Goal: Task Accomplishment & Management: Manage account settings

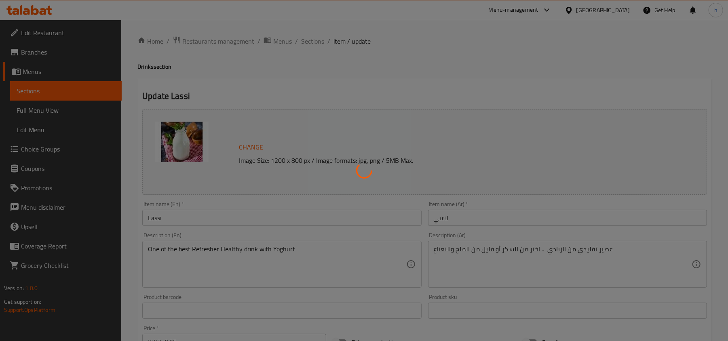
type input "اختيارك من"
type input "1"
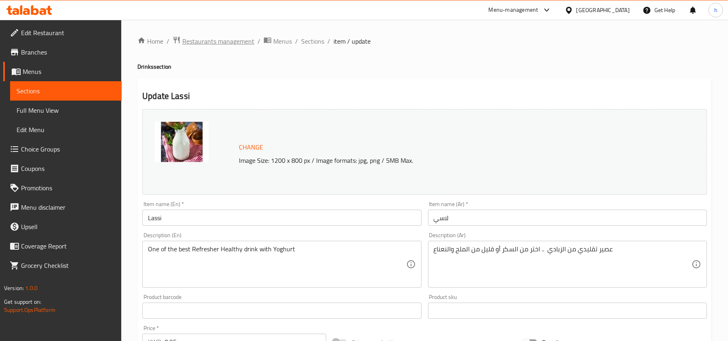
click at [216, 42] on span "Restaurants management" at bounding box center [218, 41] width 72 height 10
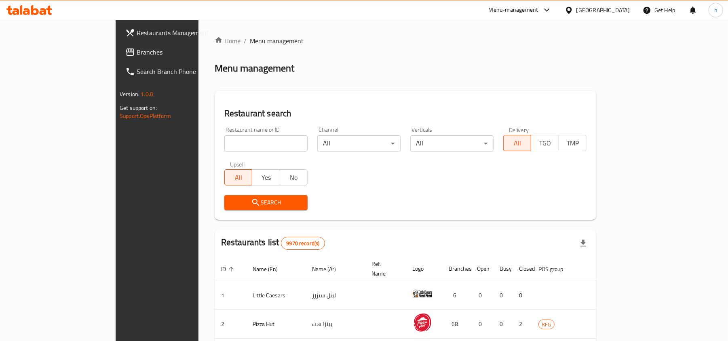
click at [137, 53] on span "Branches" at bounding box center [184, 52] width 94 height 10
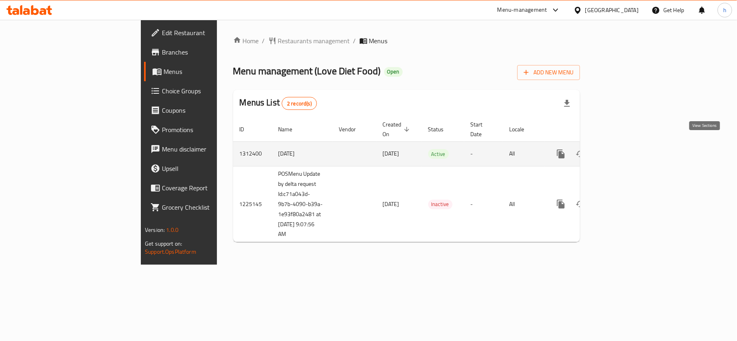
click at [629, 144] on link "enhanced table" at bounding box center [618, 153] width 19 height 19
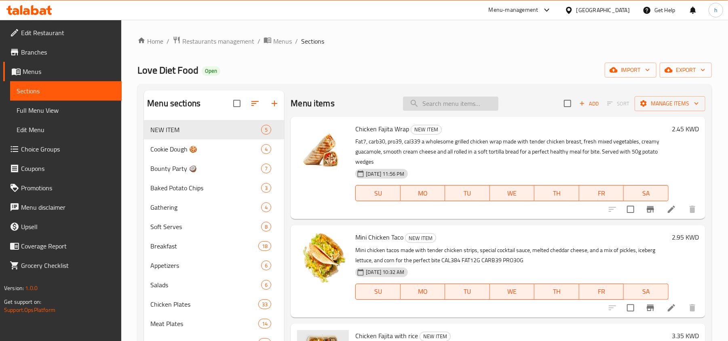
click at [468, 104] on input "search" at bounding box center [450, 104] width 95 height 14
paste input "NUTI Pro Milksh"
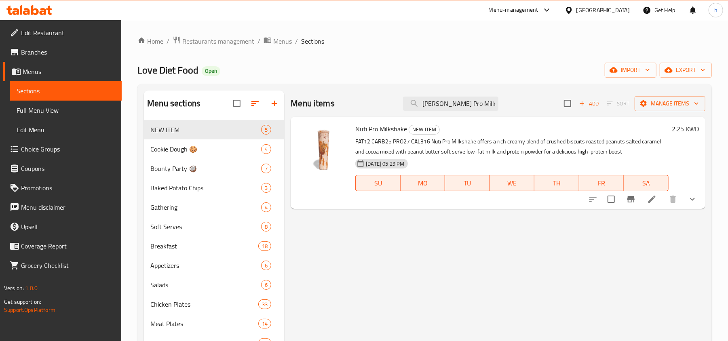
type input "NUTI Pro Milksh"
click at [41, 31] on span "Edit Restaurant" at bounding box center [68, 33] width 94 height 10
